Goal: Download file/media

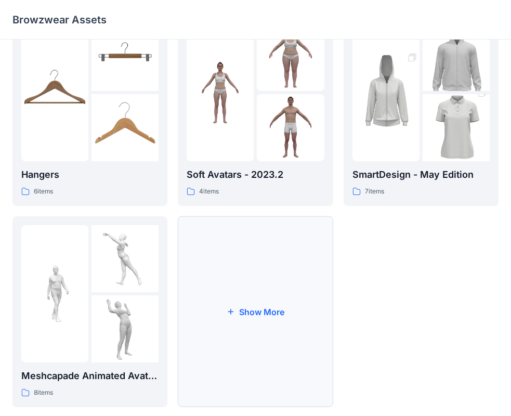
scroll to position [259, 0]
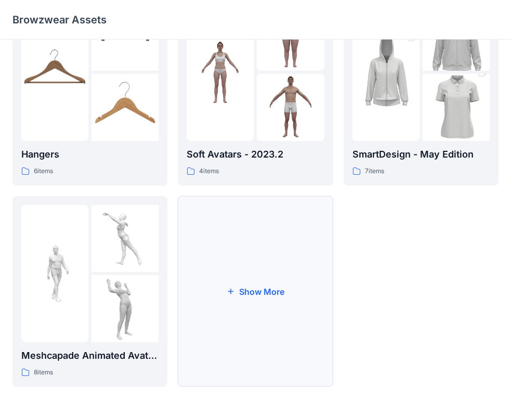
click at [251, 293] on button "Show More" at bounding box center [255, 291] width 155 height 191
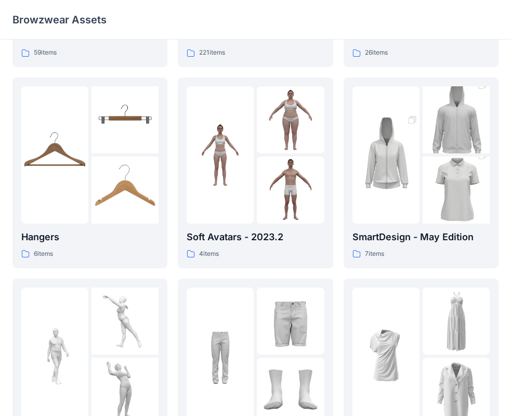
scroll to position [364, 0]
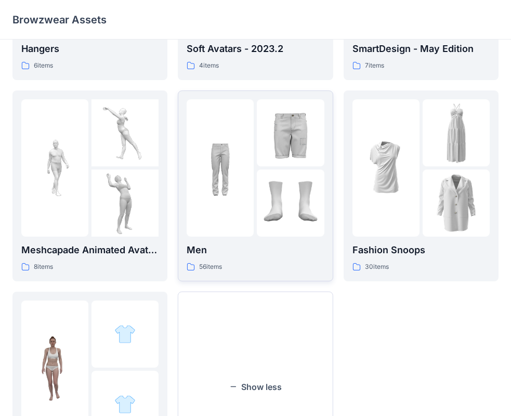
click at [254, 215] on div at bounding box center [255, 167] width 137 height 137
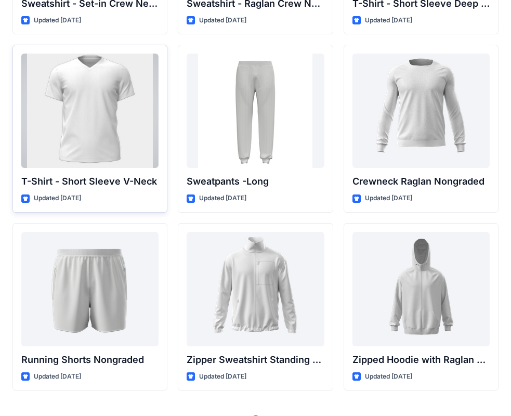
scroll to position [1101, 0]
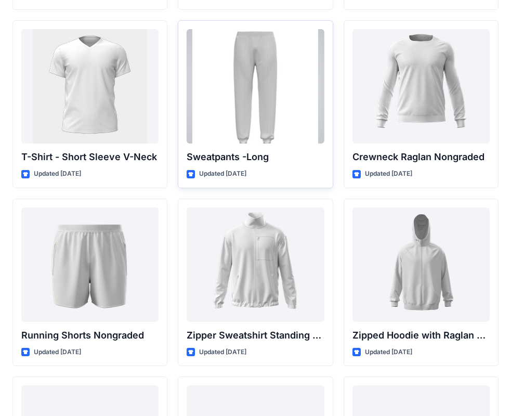
click at [252, 82] on div at bounding box center [255, 86] width 137 height 114
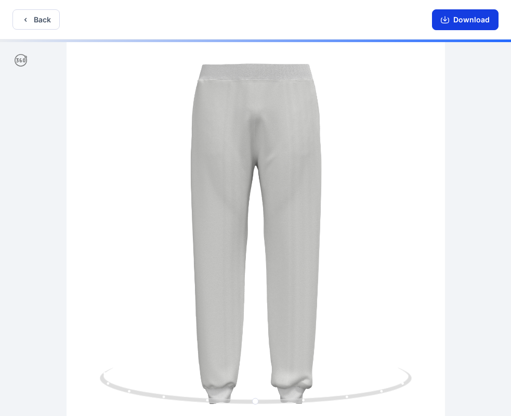
click at [465, 18] on button "Download" at bounding box center [465, 19] width 67 height 21
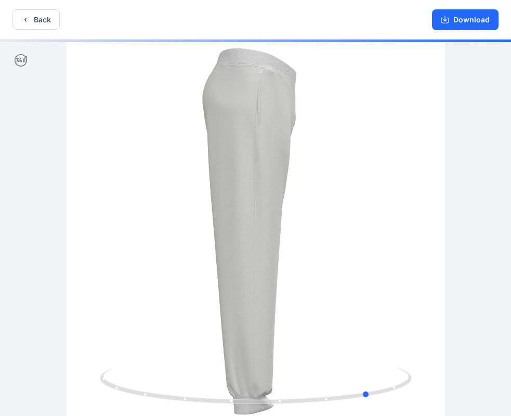
drag, startPoint x: 442, startPoint y: 208, endPoint x: 209, endPoint y: 209, distance: 233.0
click at [212, 209] on div at bounding box center [255, 229] width 511 height 379
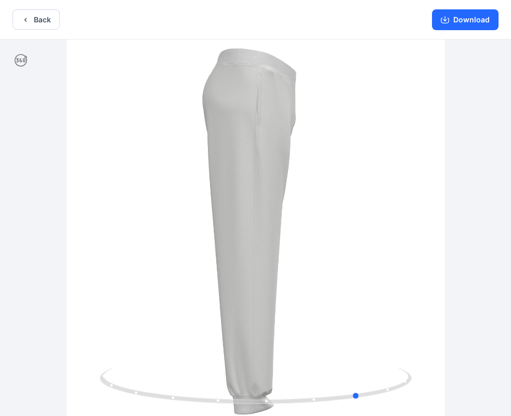
drag, startPoint x: 166, startPoint y: 215, endPoint x: 189, endPoint y: 220, distance: 23.9
click at [189, 220] on div at bounding box center [255, 229] width 511 height 379
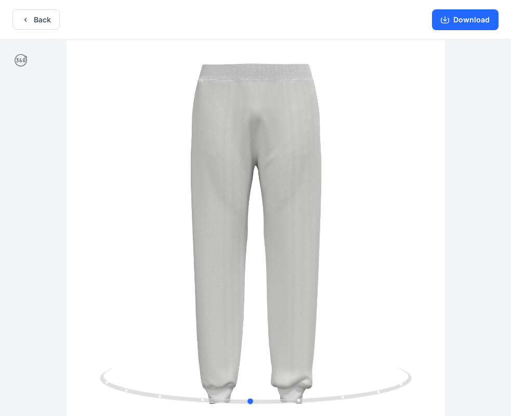
drag, startPoint x: 146, startPoint y: 219, endPoint x: 347, endPoint y: 232, distance: 202.3
click at [347, 232] on div at bounding box center [255, 229] width 511 height 379
click at [466, 23] on button "Download" at bounding box center [465, 19] width 67 height 21
click at [281, 164] on div at bounding box center [255, 229] width 511 height 379
click at [465, 23] on button "Download" at bounding box center [465, 19] width 67 height 21
